Goal: Check status: Check status

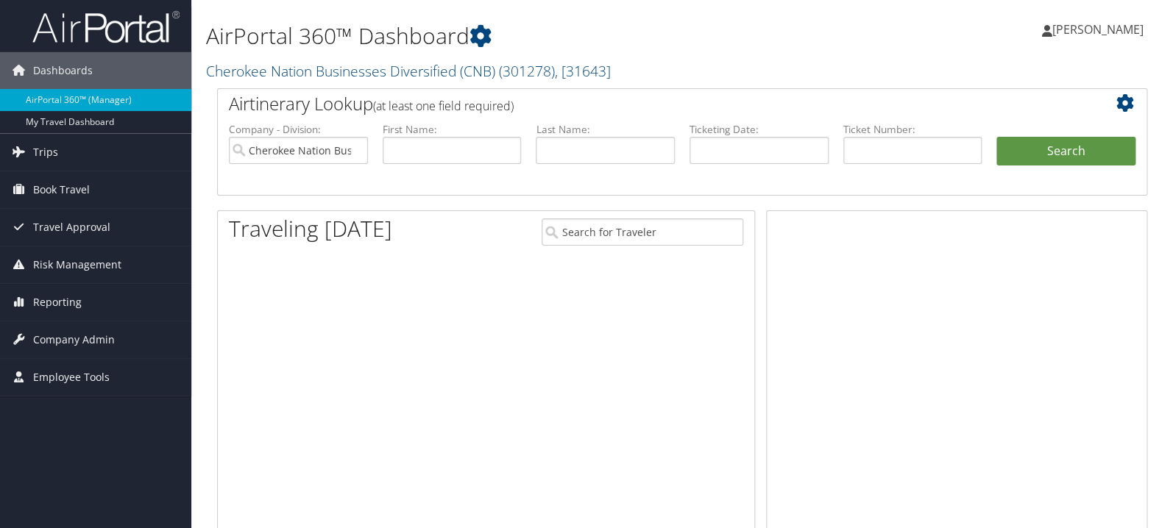
click at [446, 152] on input "text" at bounding box center [452, 150] width 139 height 27
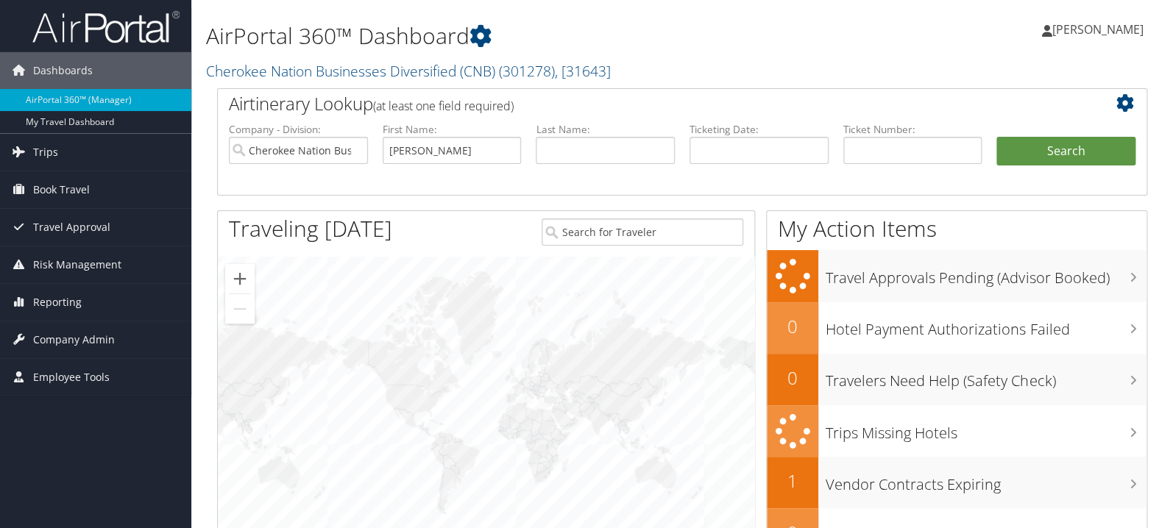
type input "denise"
type input "i"
type input "williams"
click at [997, 137] on button "Search" at bounding box center [1066, 151] width 139 height 29
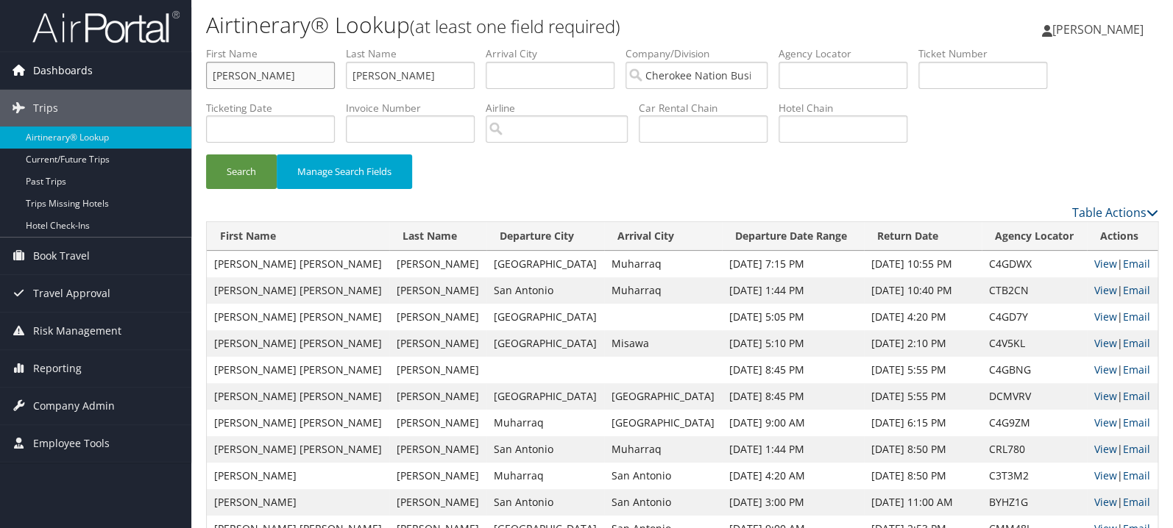
drag, startPoint x: 274, startPoint y: 74, endPoint x: 96, endPoint y: 88, distance: 178.7
click at [96, 88] on div "Dashboards AirPortal 360™ (Manager) My Travel Dashboard Trips Airtinerary® Look…" at bounding box center [586, 297] width 1173 height 595
type input "d"
type input "e"
type input "[PERSON_NAME]"
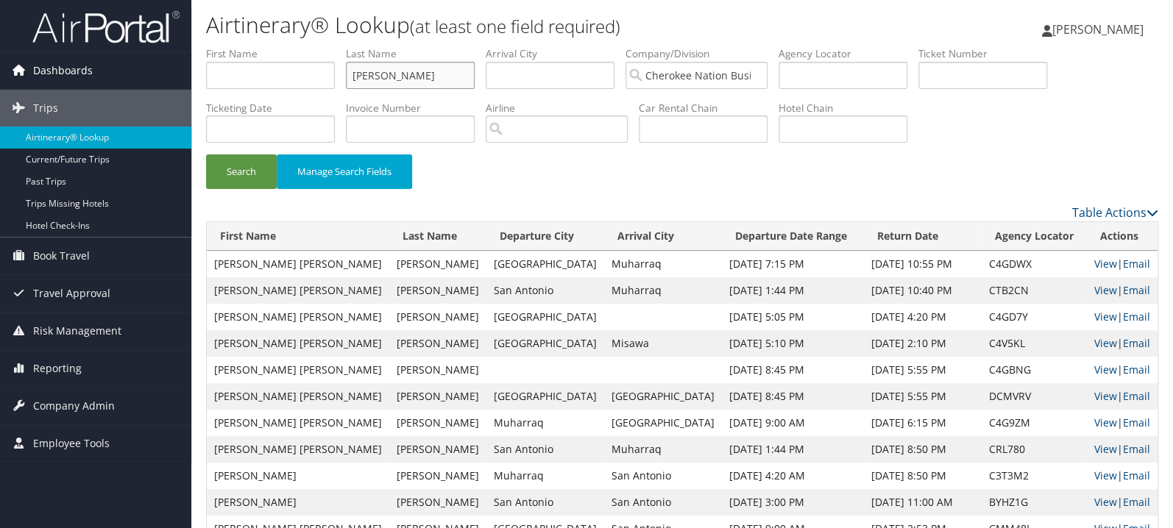
click at [206, 155] on button "Search" at bounding box center [241, 172] width 71 height 35
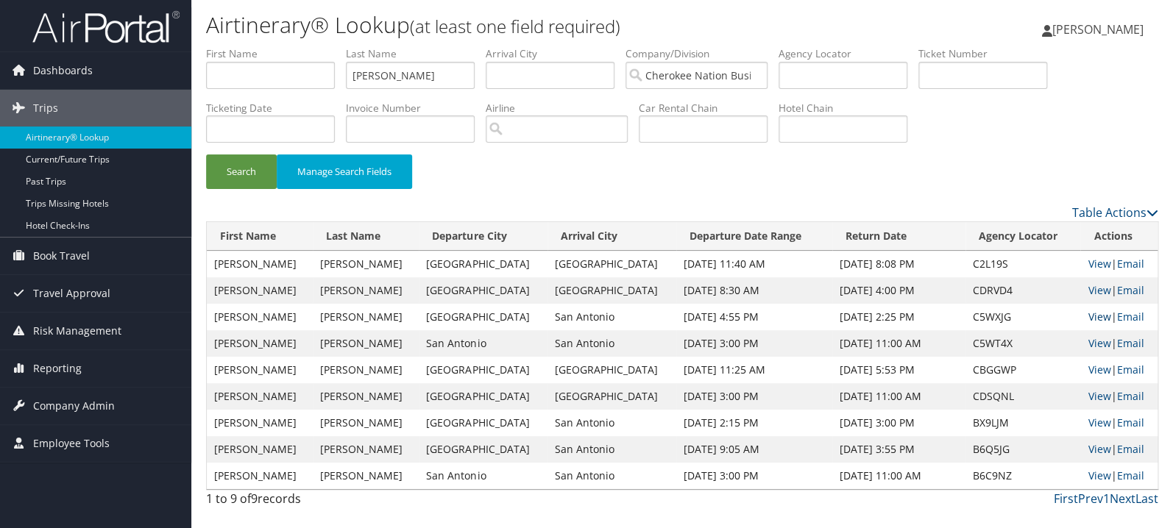
click at [1088, 318] on link "View" at bounding box center [1099, 317] width 23 height 14
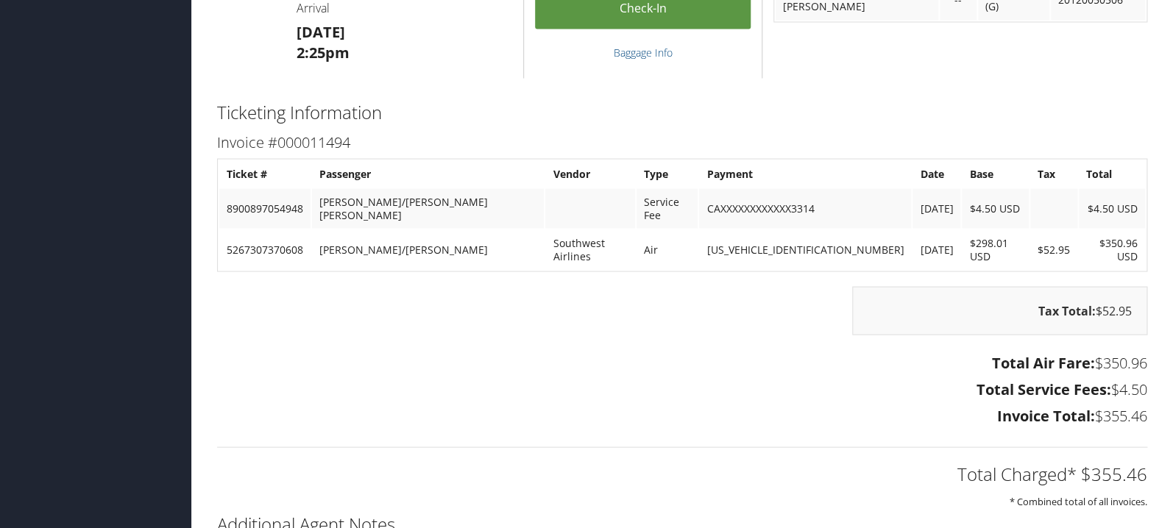
scroll to position [1170, 0]
